Goal: Task Accomplishment & Management: Use online tool/utility

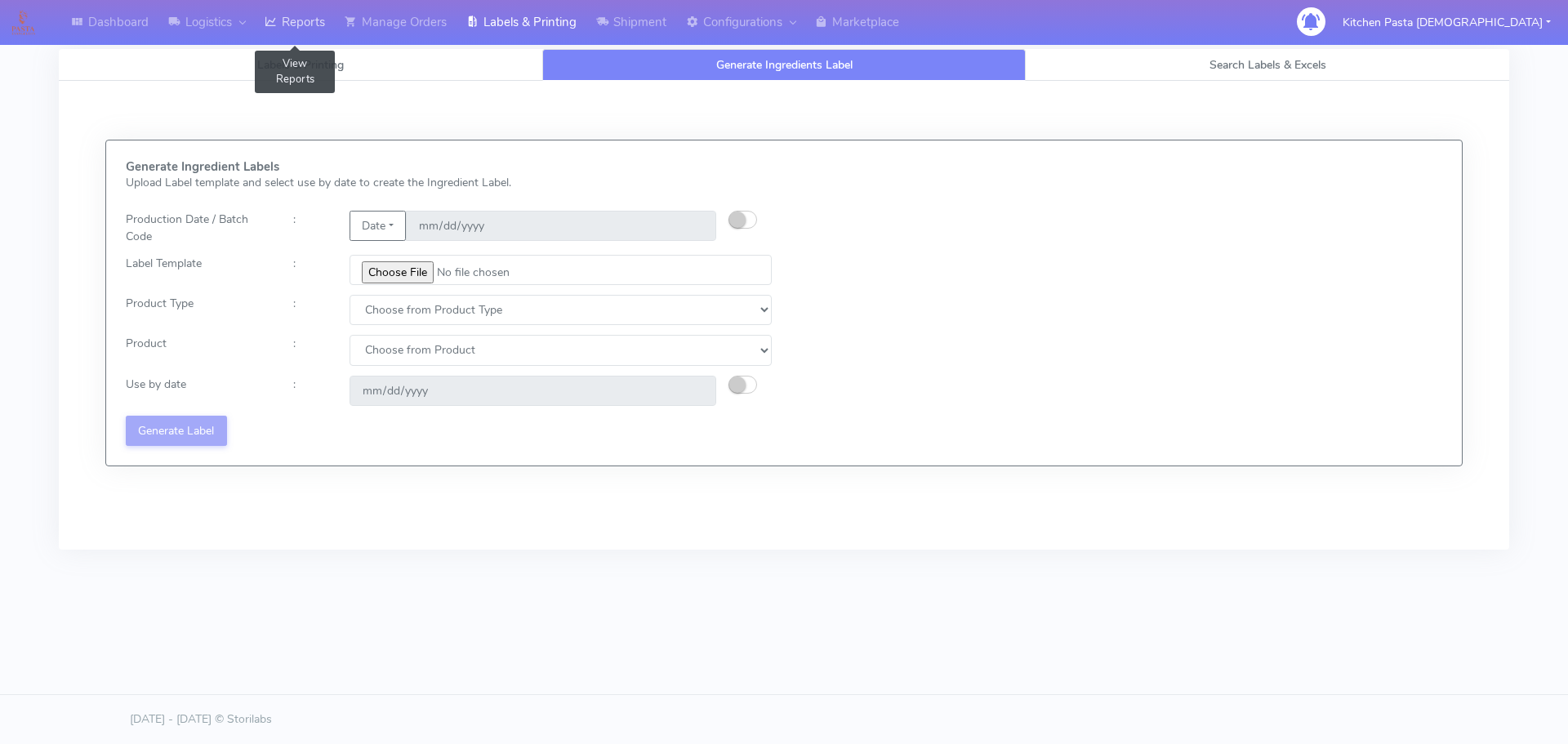
click at [328, 31] on link "Reports" at bounding box center [294, 22] width 80 height 45
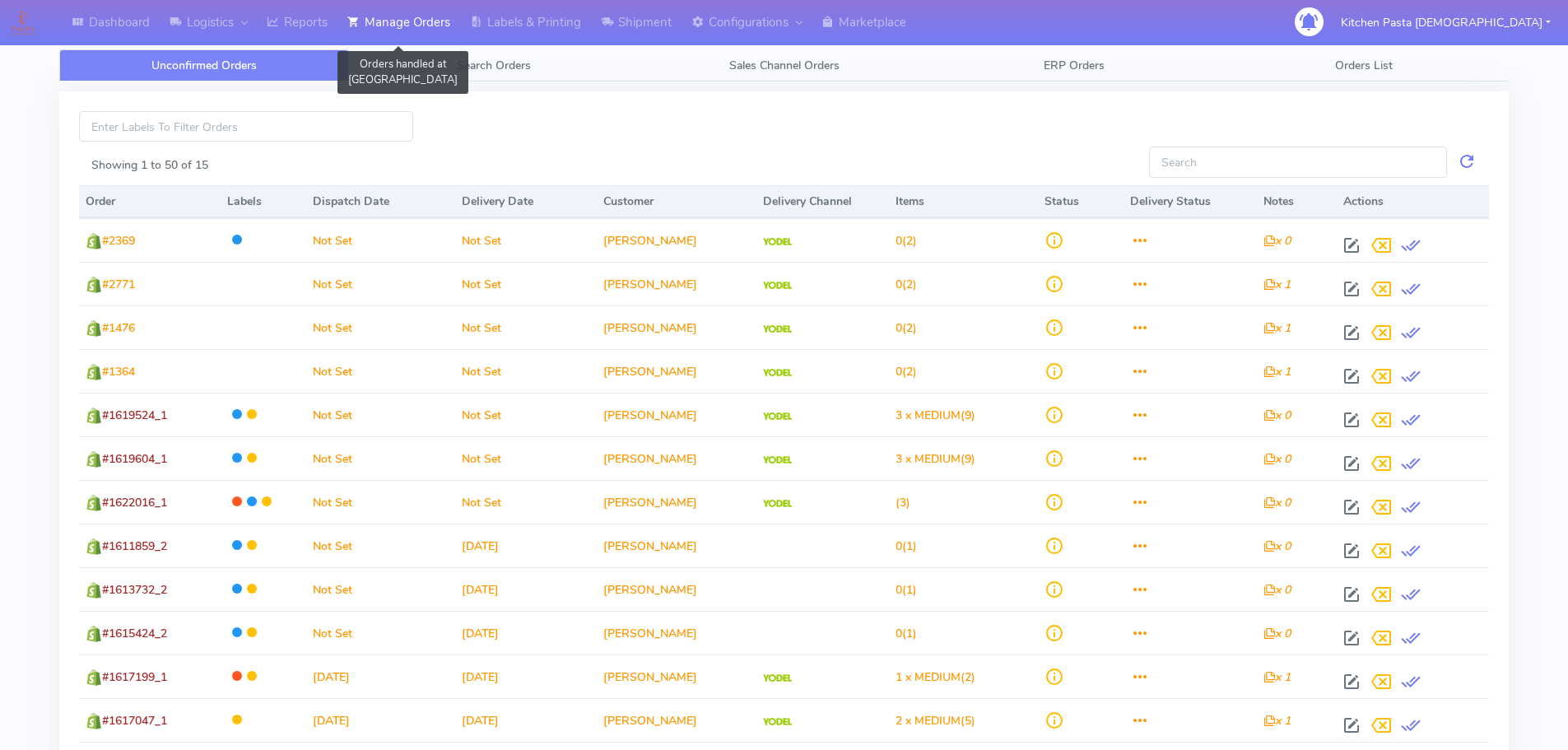
click at [360, 21] on icon at bounding box center [354, 22] width 12 height 16
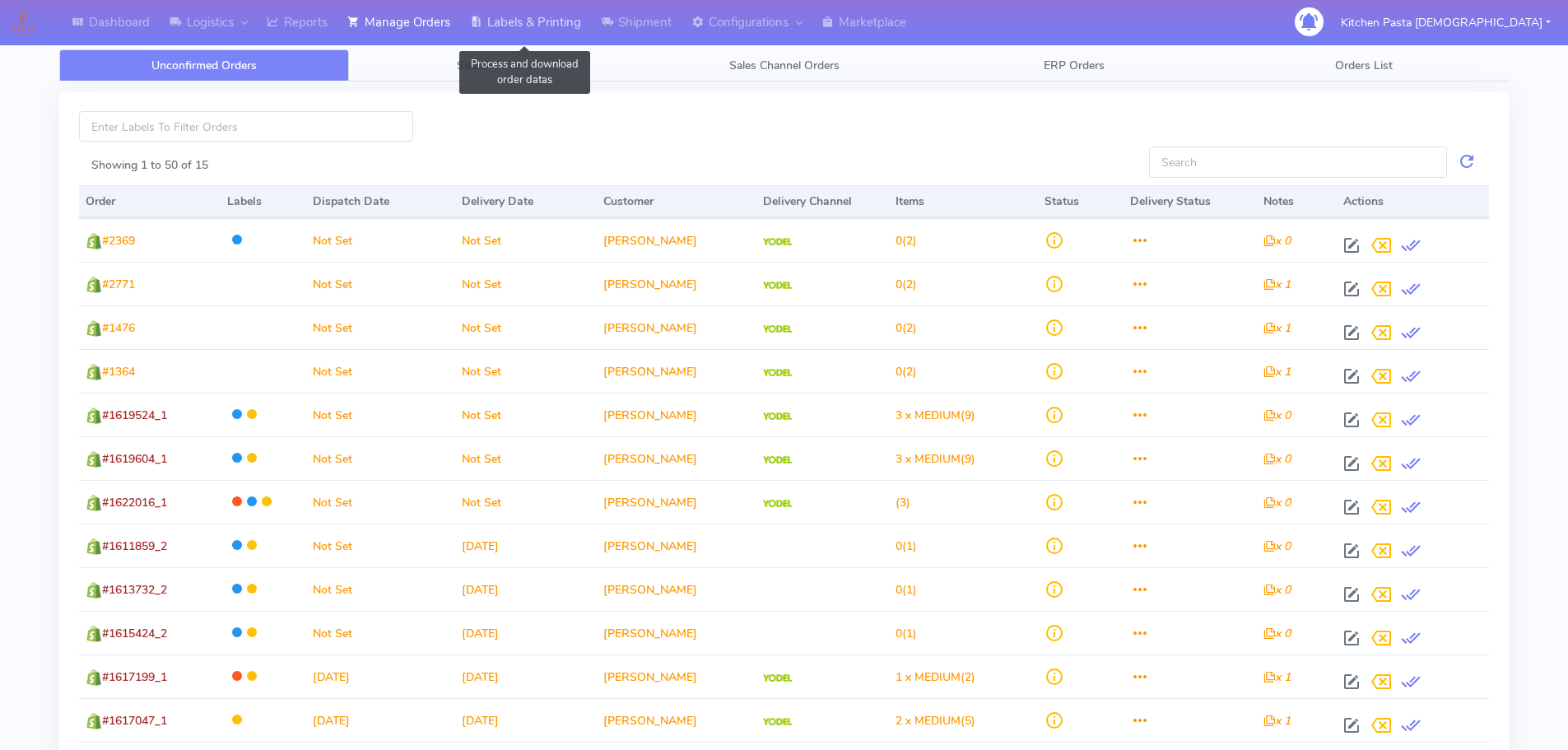
click at [503, 4] on link "Labels & Printing" at bounding box center [525, 22] width 131 height 45
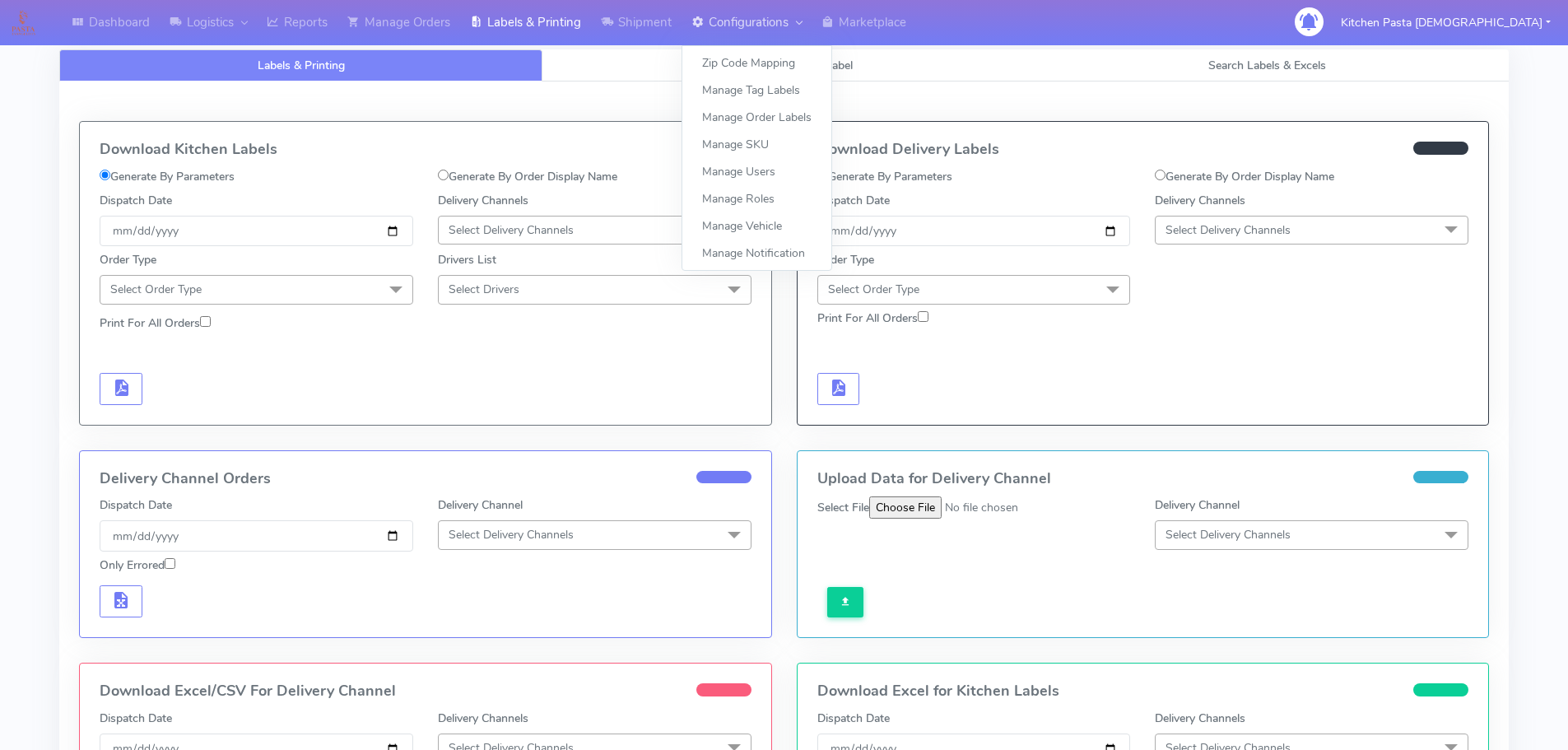
click at [749, 40] on link "Configurations" at bounding box center [747, 22] width 130 height 45
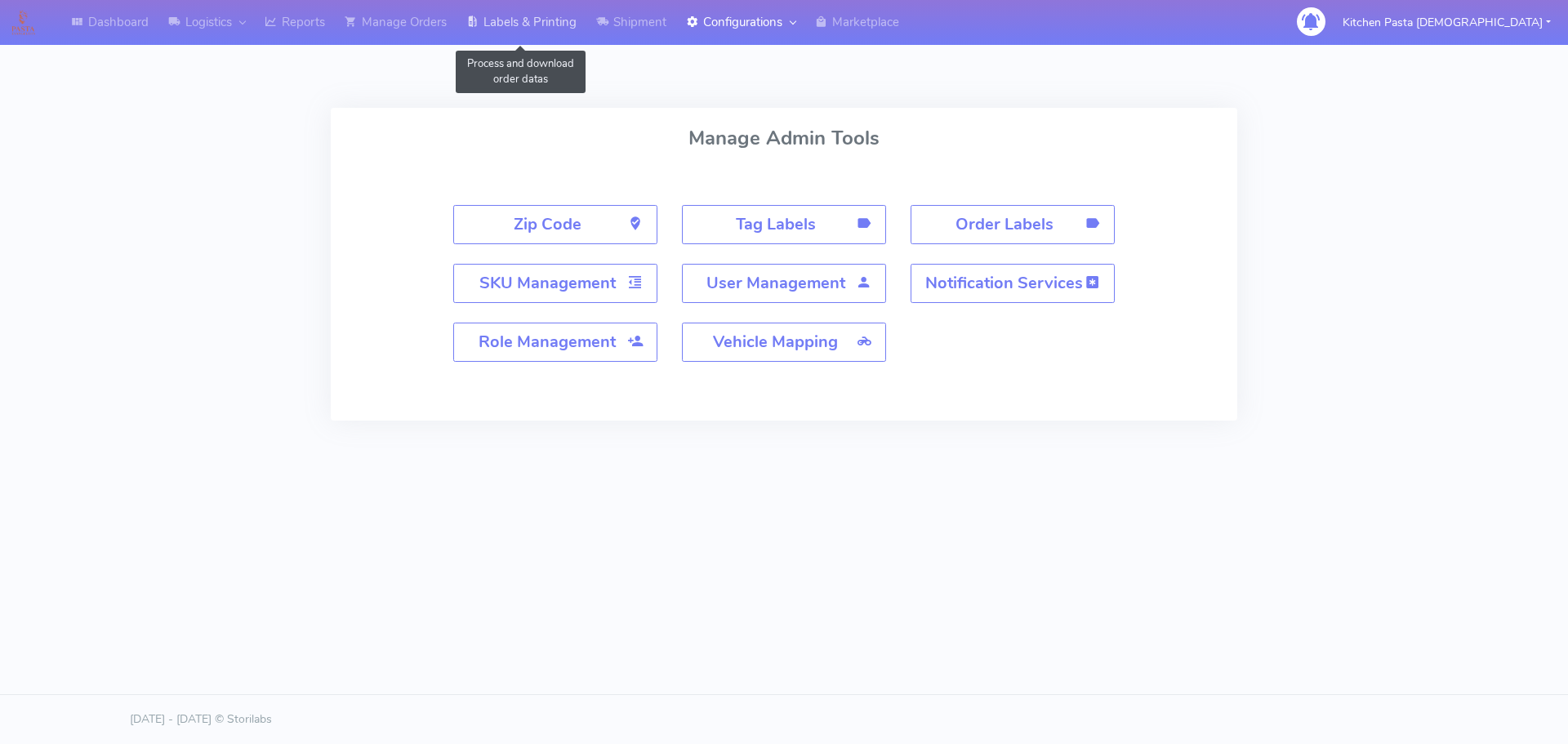
click at [515, 32] on link "Labels & Printing" at bounding box center [520, 22] width 129 height 45
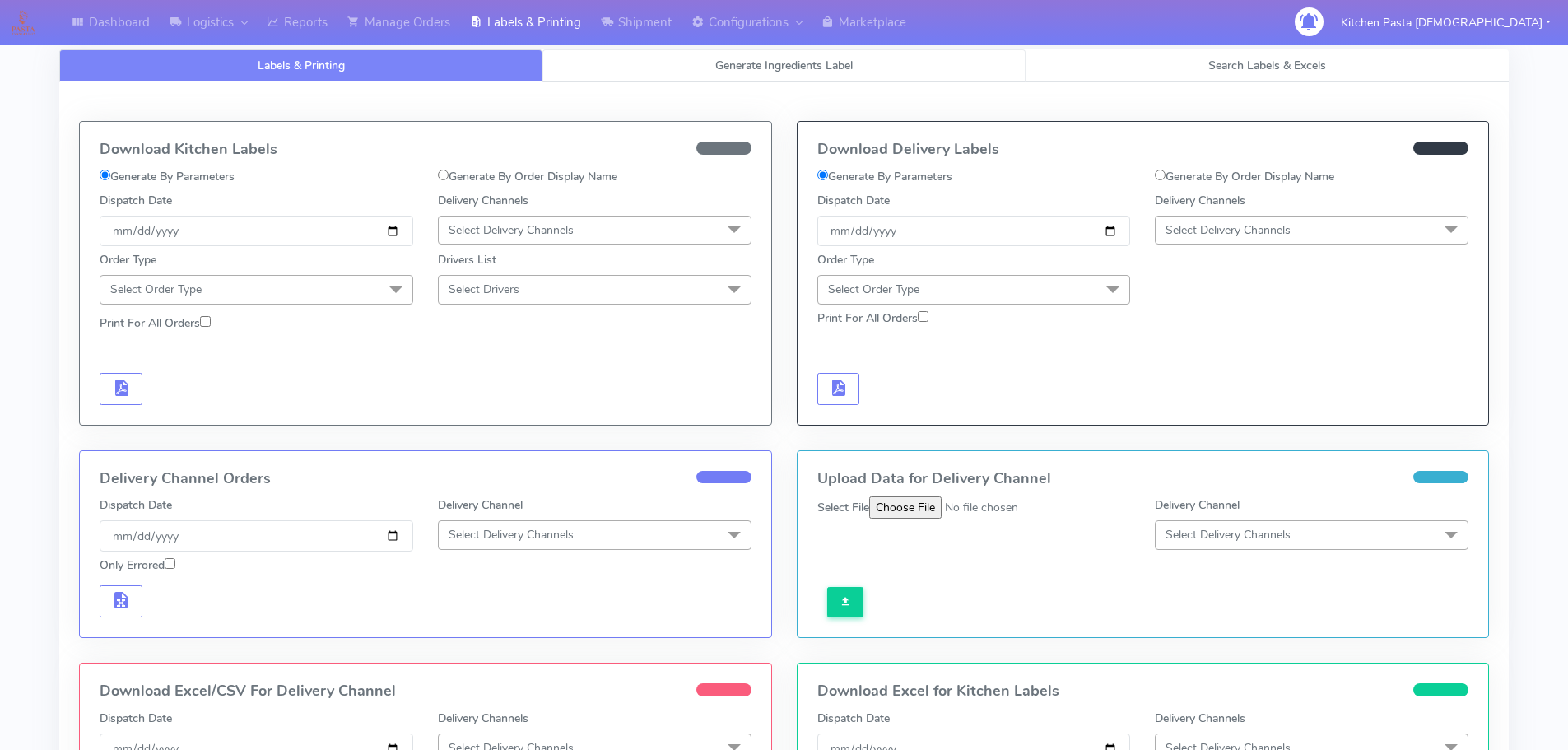
click at [741, 67] on span "Generate Ingredients Label" at bounding box center [784, 66] width 137 height 16
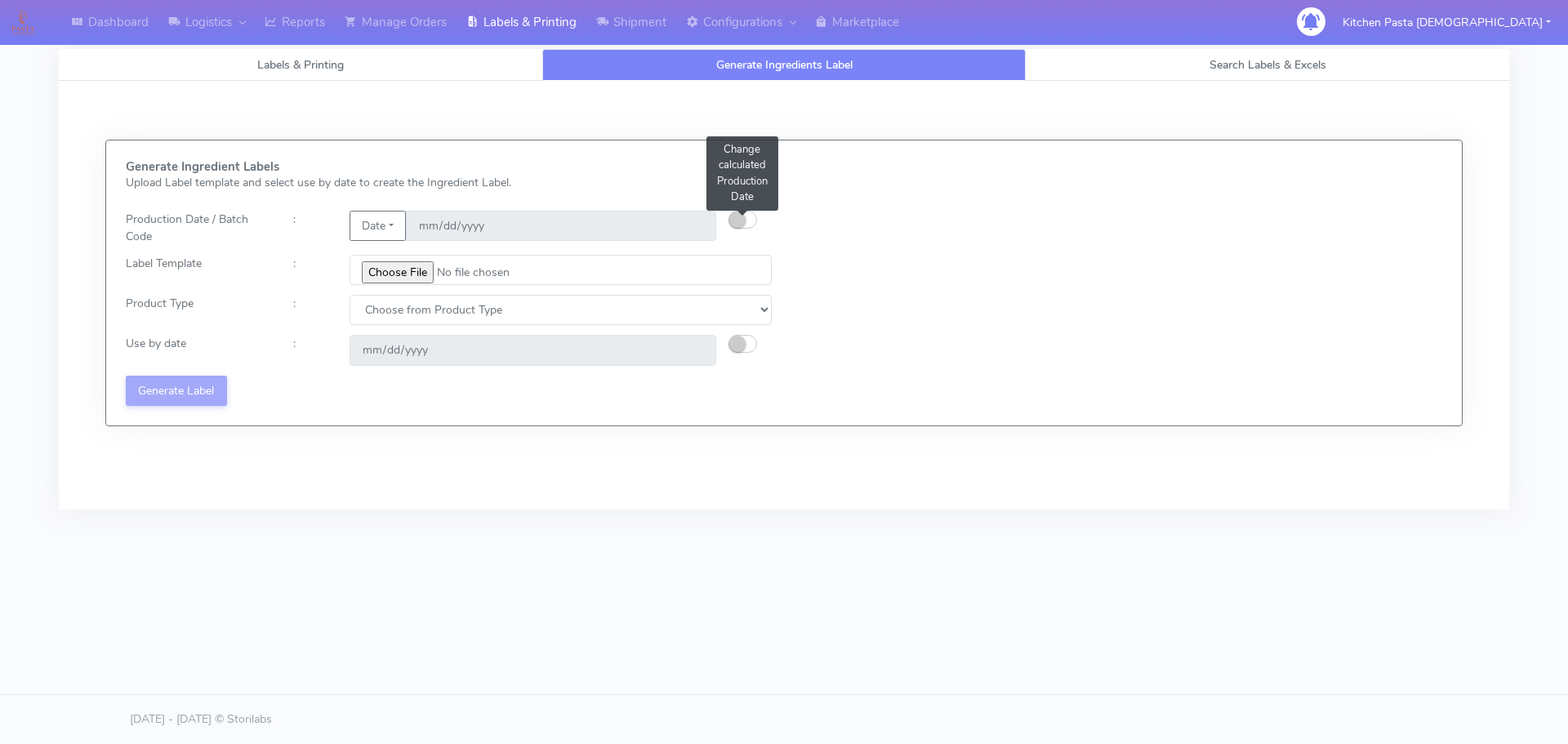
click at [751, 225] on button "button" at bounding box center [742, 219] width 28 height 18
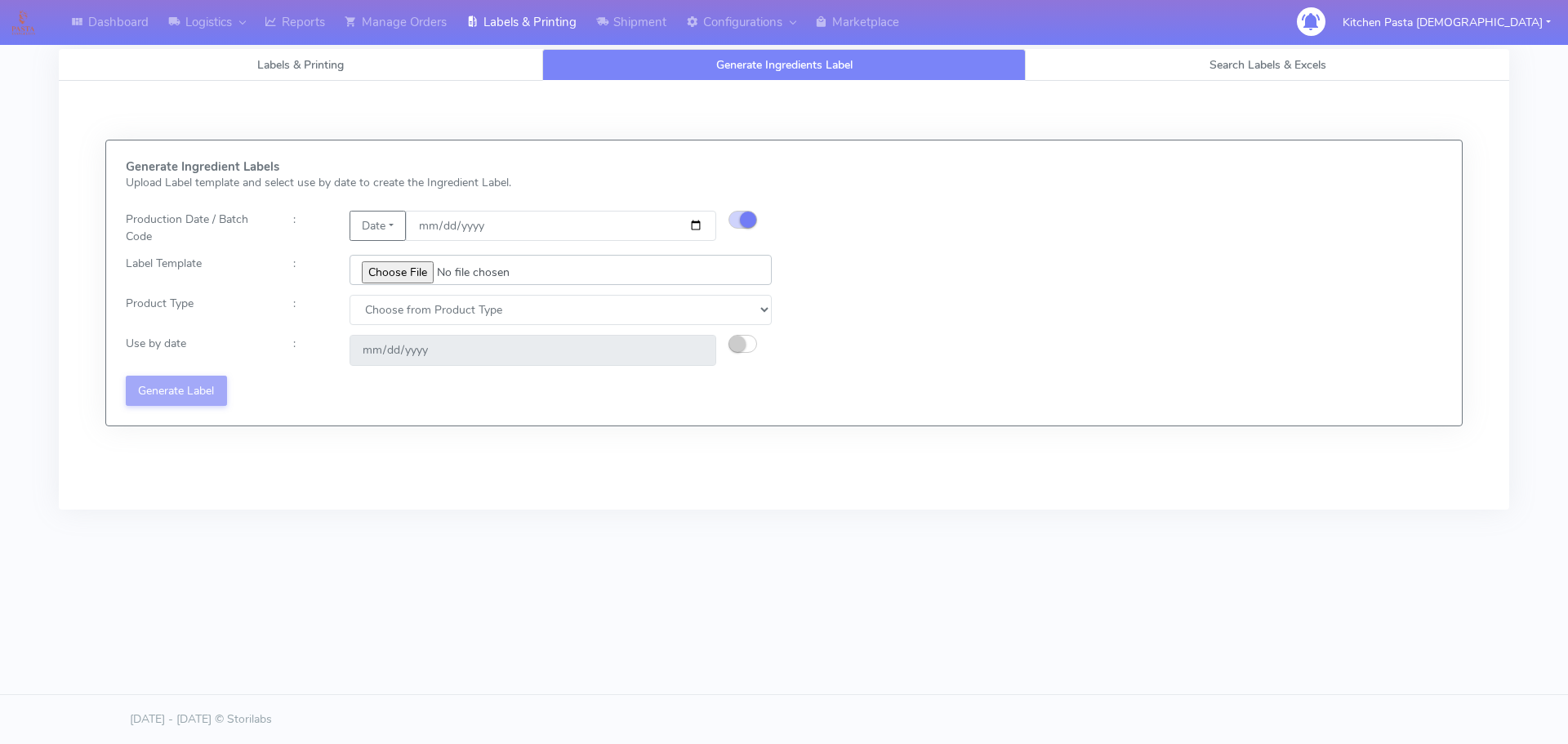
click at [397, 265] on input "file" at bounding box center [561, 269] width 422 height 30
type input "C:\fakepath\Classic Tiramisu V1.jpg"
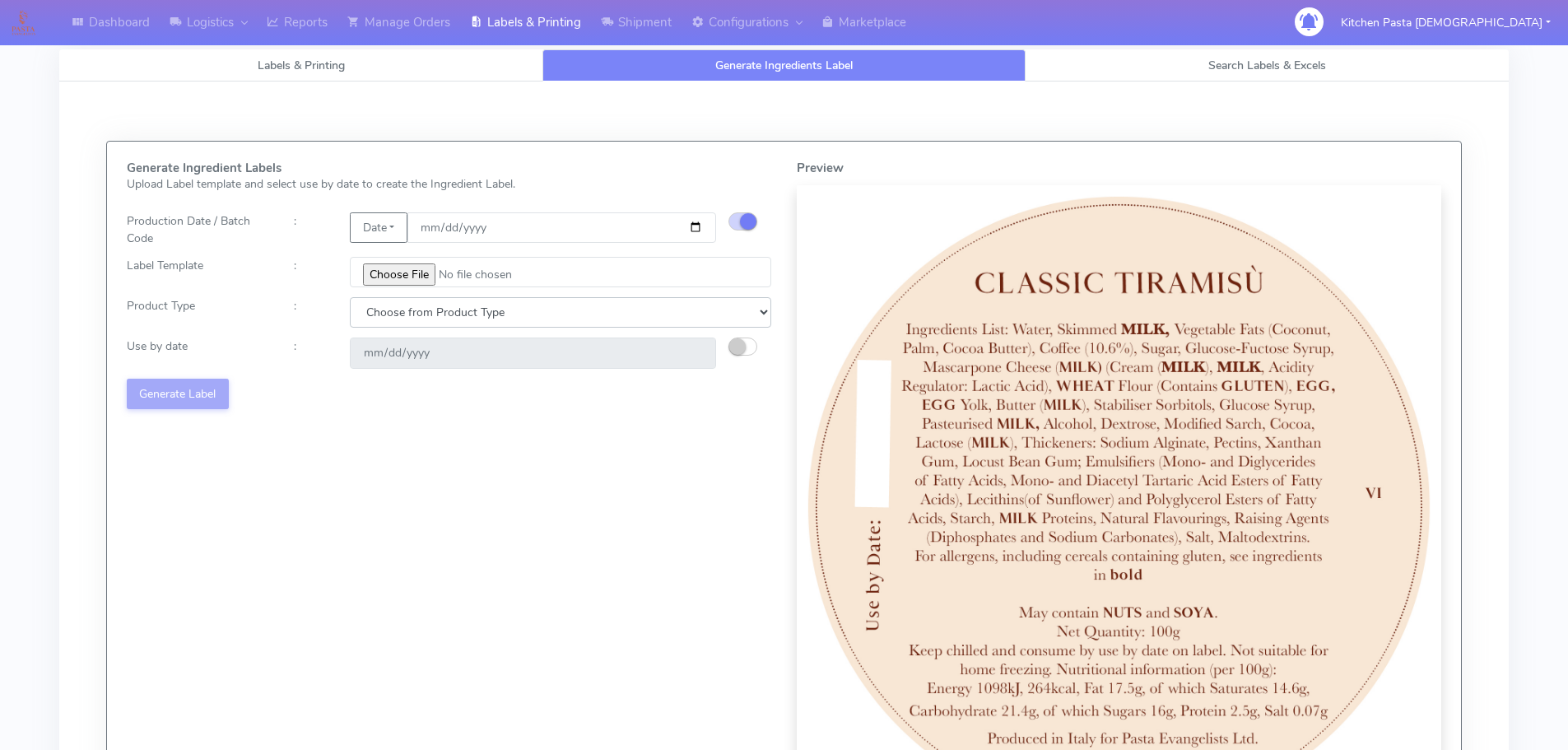
drag, startPoint x: 414, startPoint y: 310, endPoint x: 418, endPoint y: 323, distance: 13.6
click at [414, 310] on select "Choose from Product Type ECOM ERETAIL CIRCULAR CIRC_DESERTS LASAGNE" at bounding box center [561, 312] width 422 height 30
select select "3"
click at [350, 297] on select "Choose from Product Type ECOM ERETAIL CIRCULAR CIRC_DESERTS LASAGNE" at bounding box center [561, 312] width 422 height 30
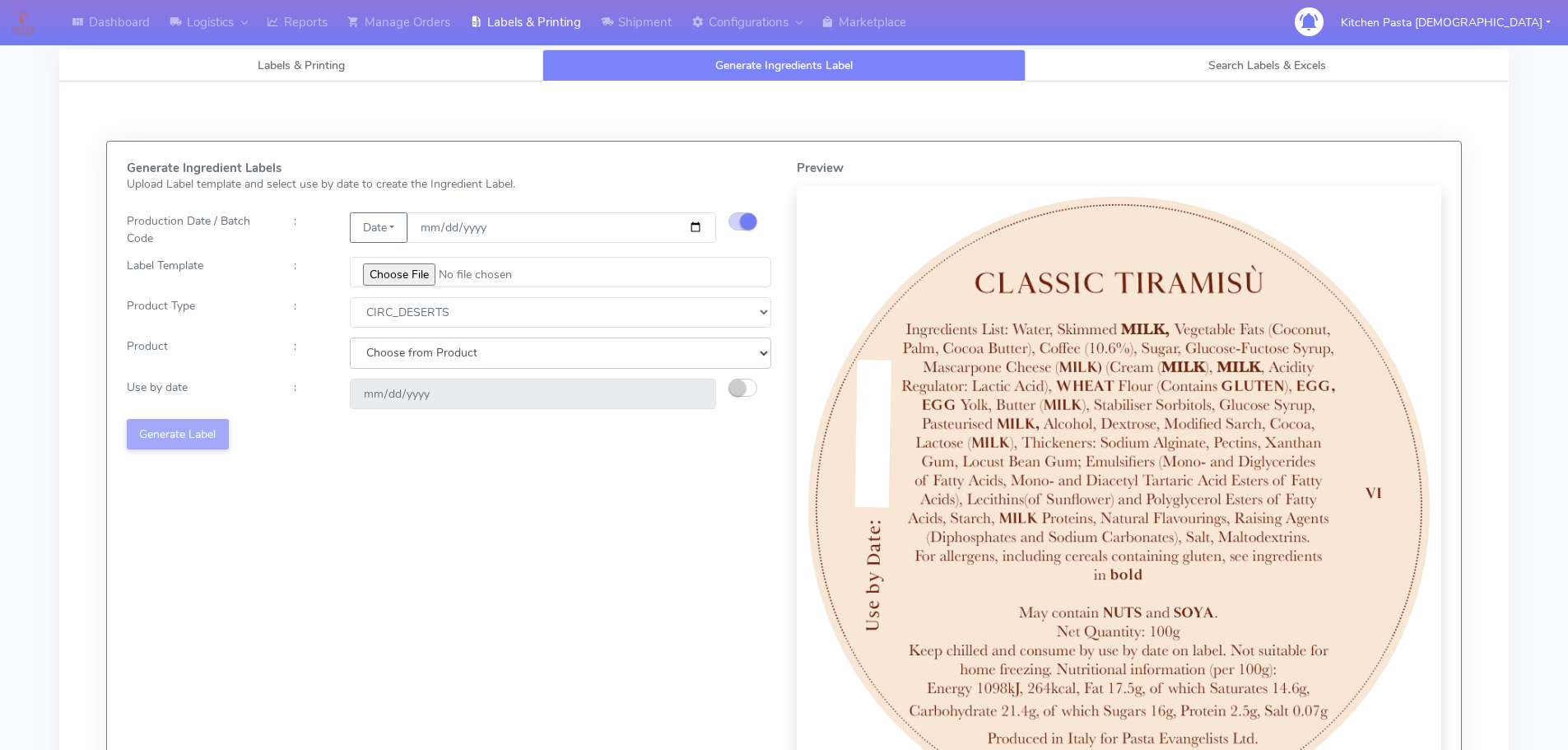
click at [619, 353] on select "Choose from Product CLASSIC_TIRAMISU CREMA_AMARENA PROFITEROLES" at bounding box center [561, 352] width 422 height 30
select select "0"
click at [350, 337] on select "Choose from Product CLASSIC_TIRAMISU CREMA_AMARENA PROFITEROLES" at bounding box center [561, 352] width 422 height 30
click at [756, 390] on button "button" at bounding box center [743, 387] width 29 height 18
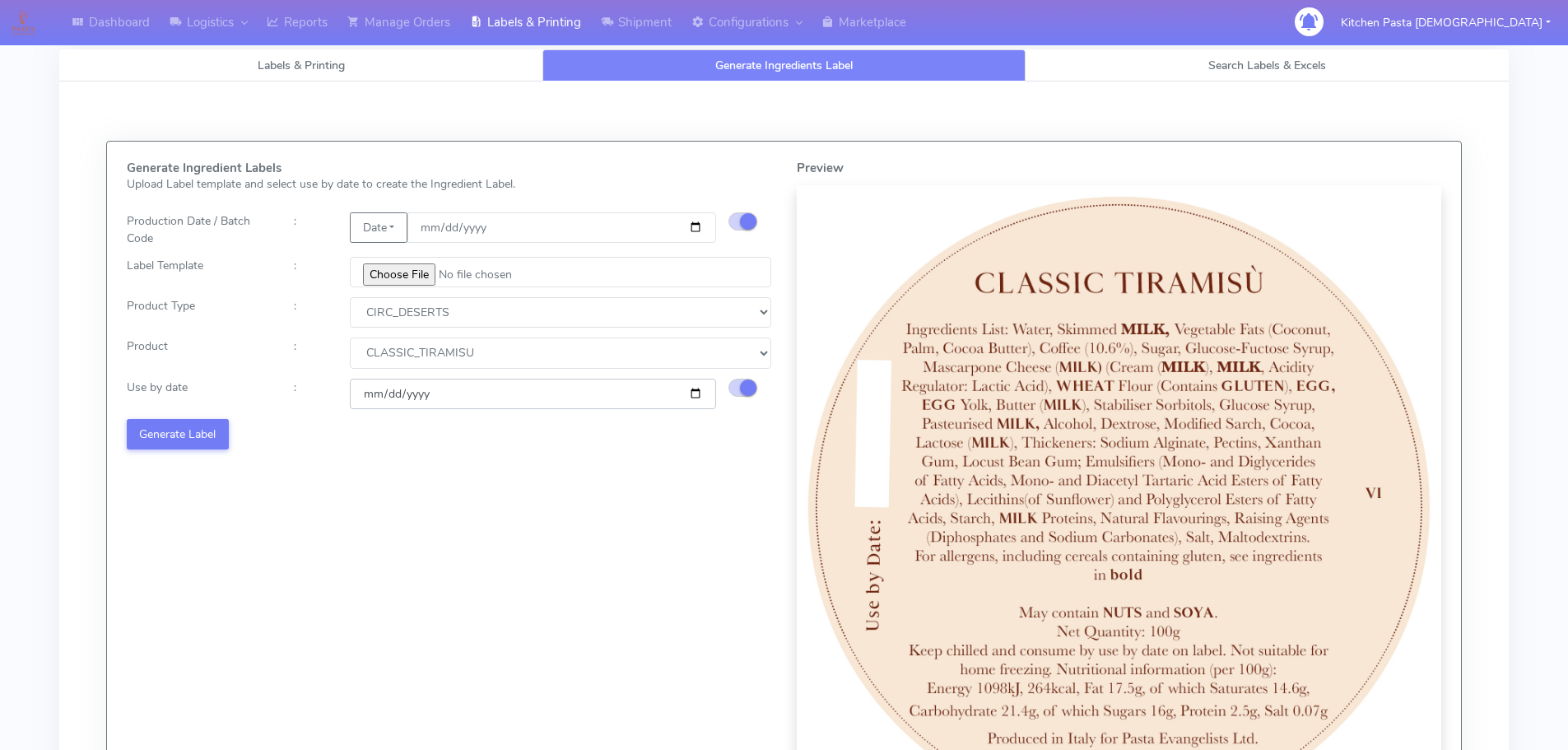
click at [692, 394] on input "[DATE]" at bounding box center [533, 393] width 367 height 30
type input "[DATE]"
click at [222, 442] on button "Generate Label" at bounding box center [178, 434] width 102 height 30
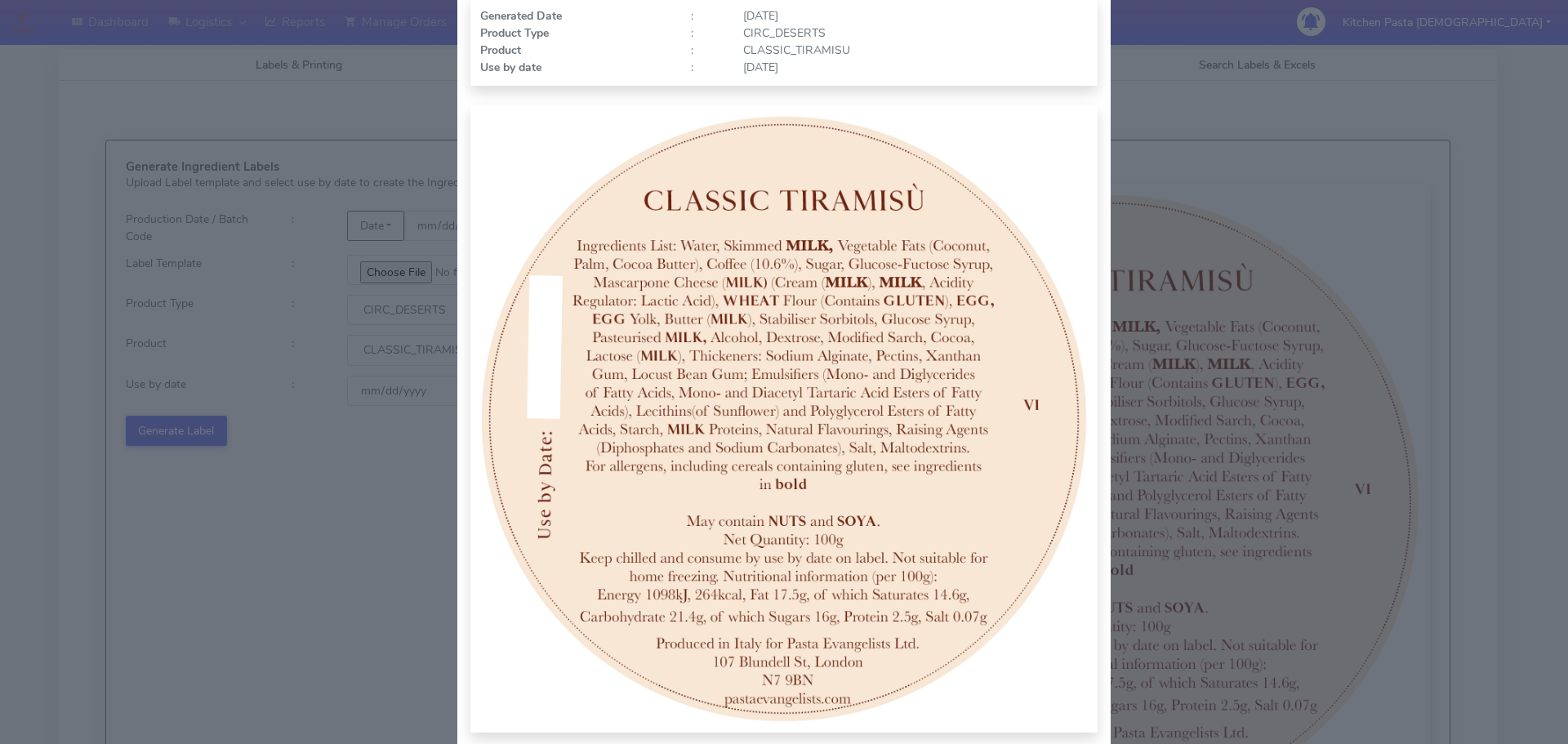
scroll to position [163, 0]
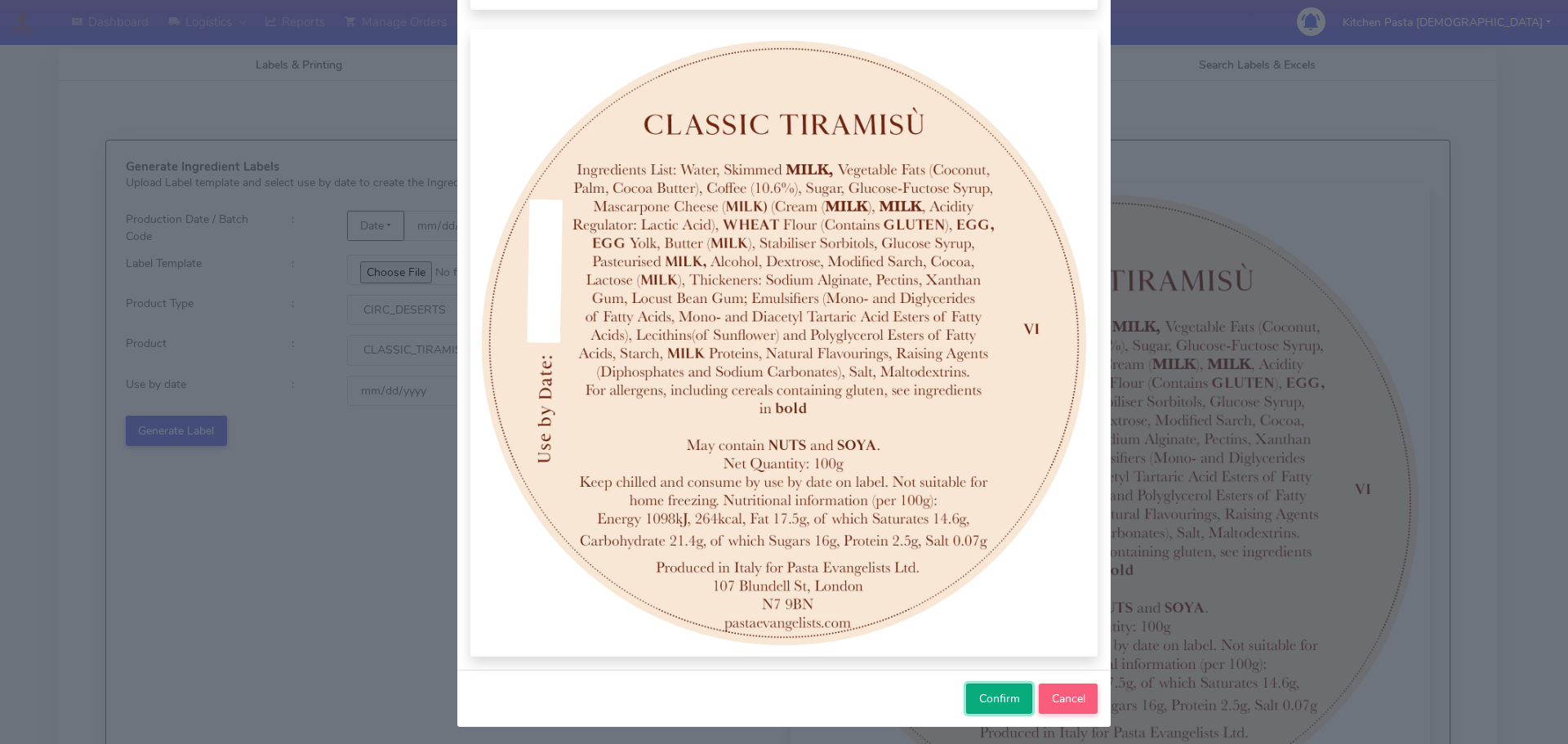
click at [1004, 693] on span "Confirm" at bounding box center [1000, 699] width 41 height 15
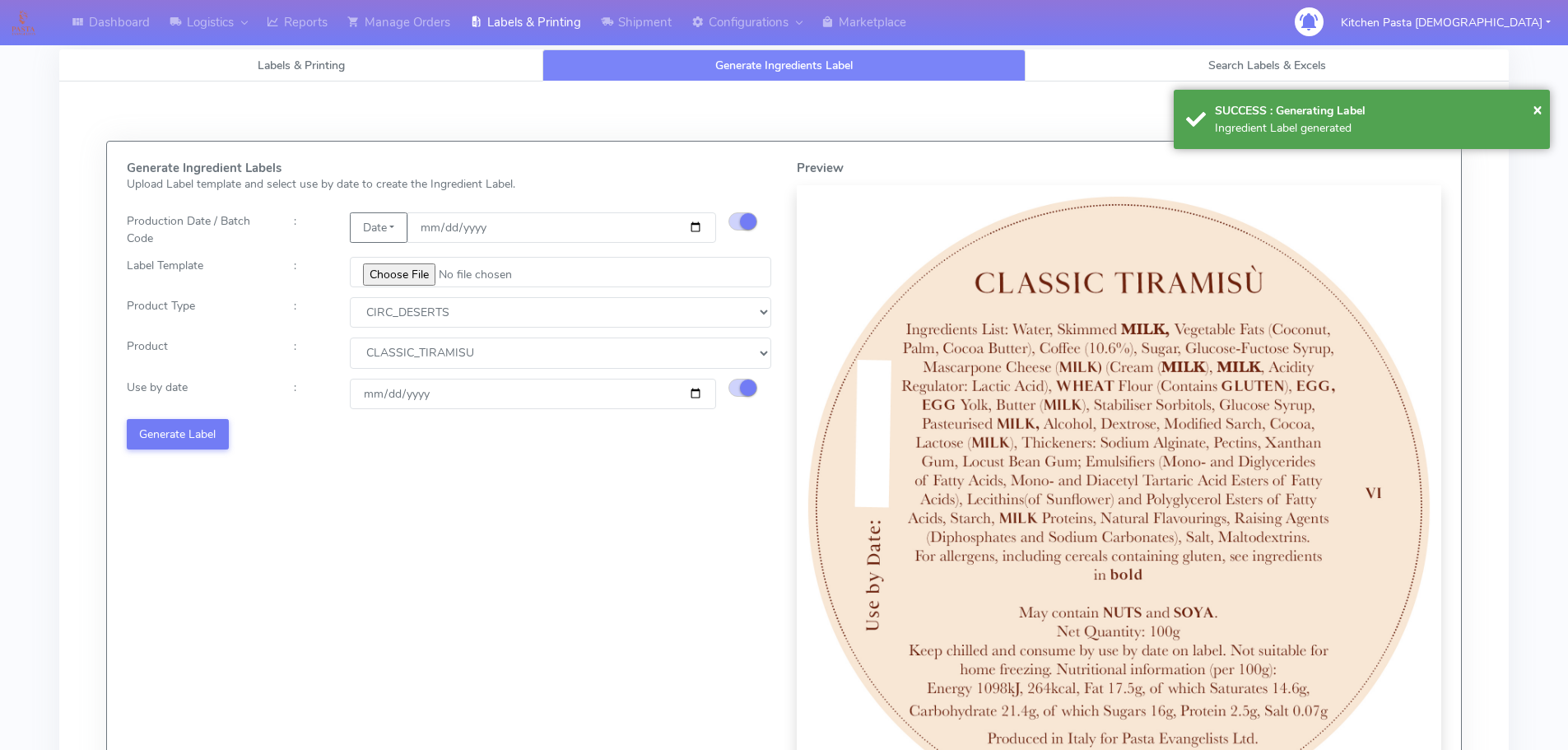
select select
